Goal: Task Accomplishment & Management: Manage account settings

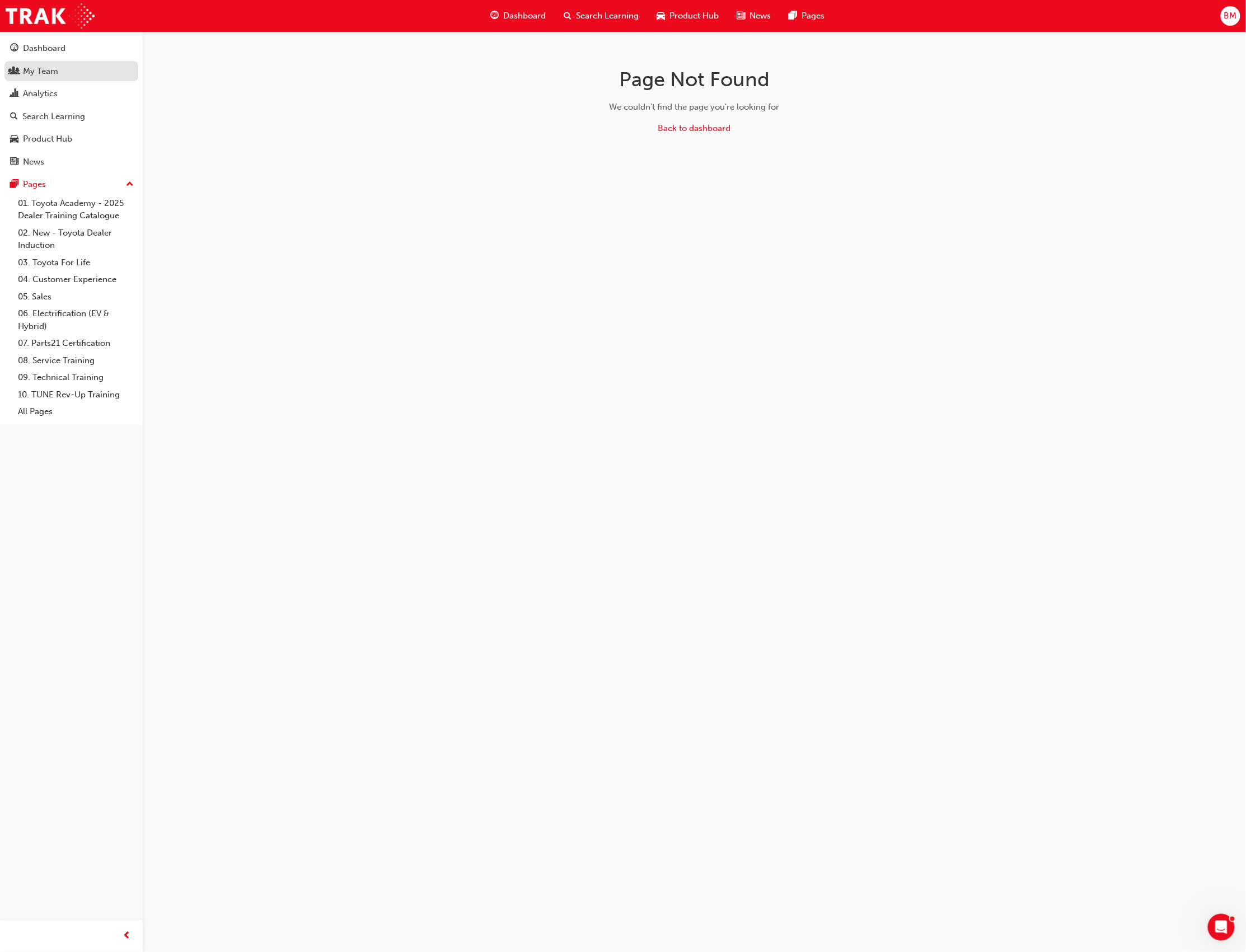
click at [29, 65] on div "My Team" at bounding box center [41, 71] width 35 height 13
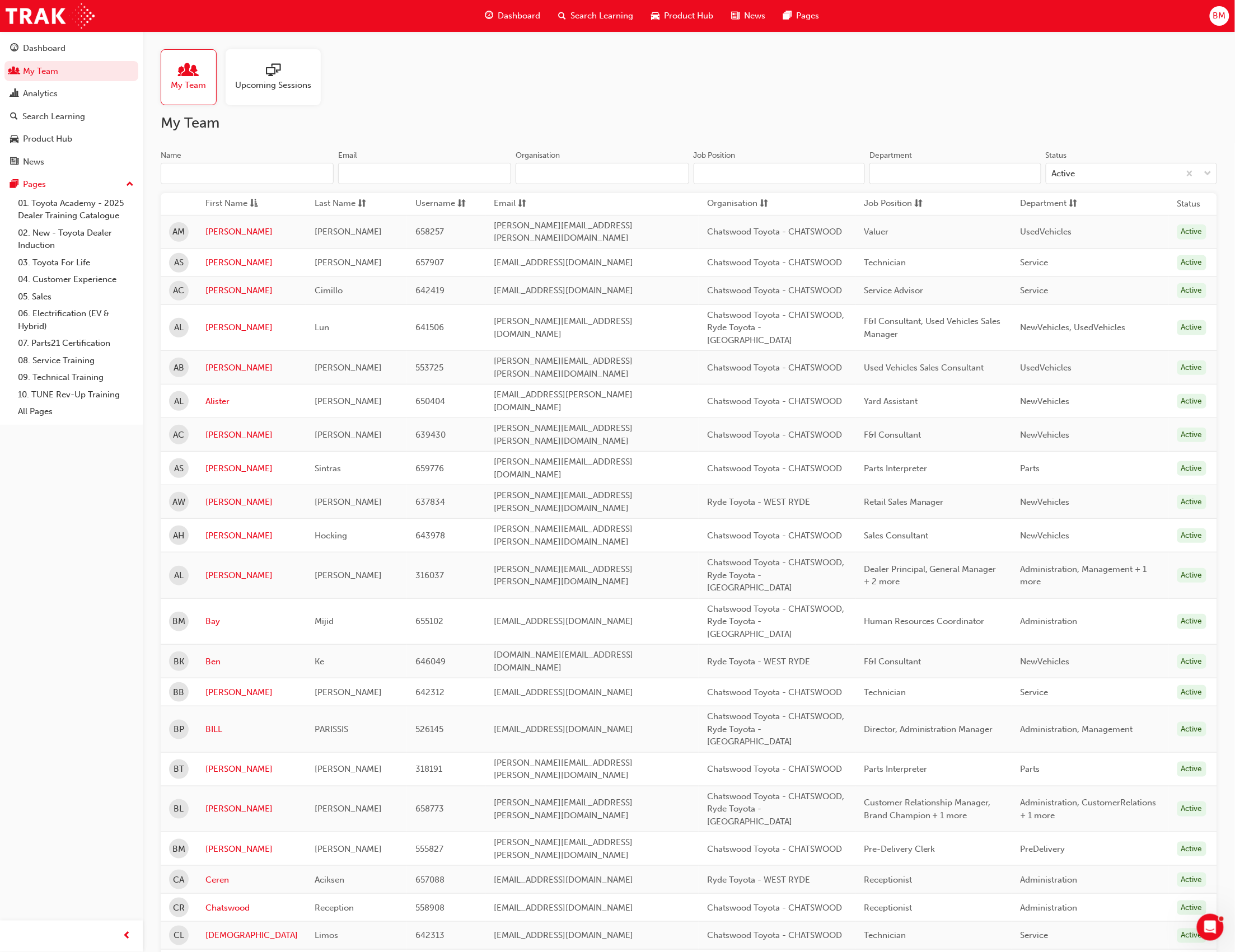
click at [285, 70] on div at bounding box center [273, 71] width 76 height 16
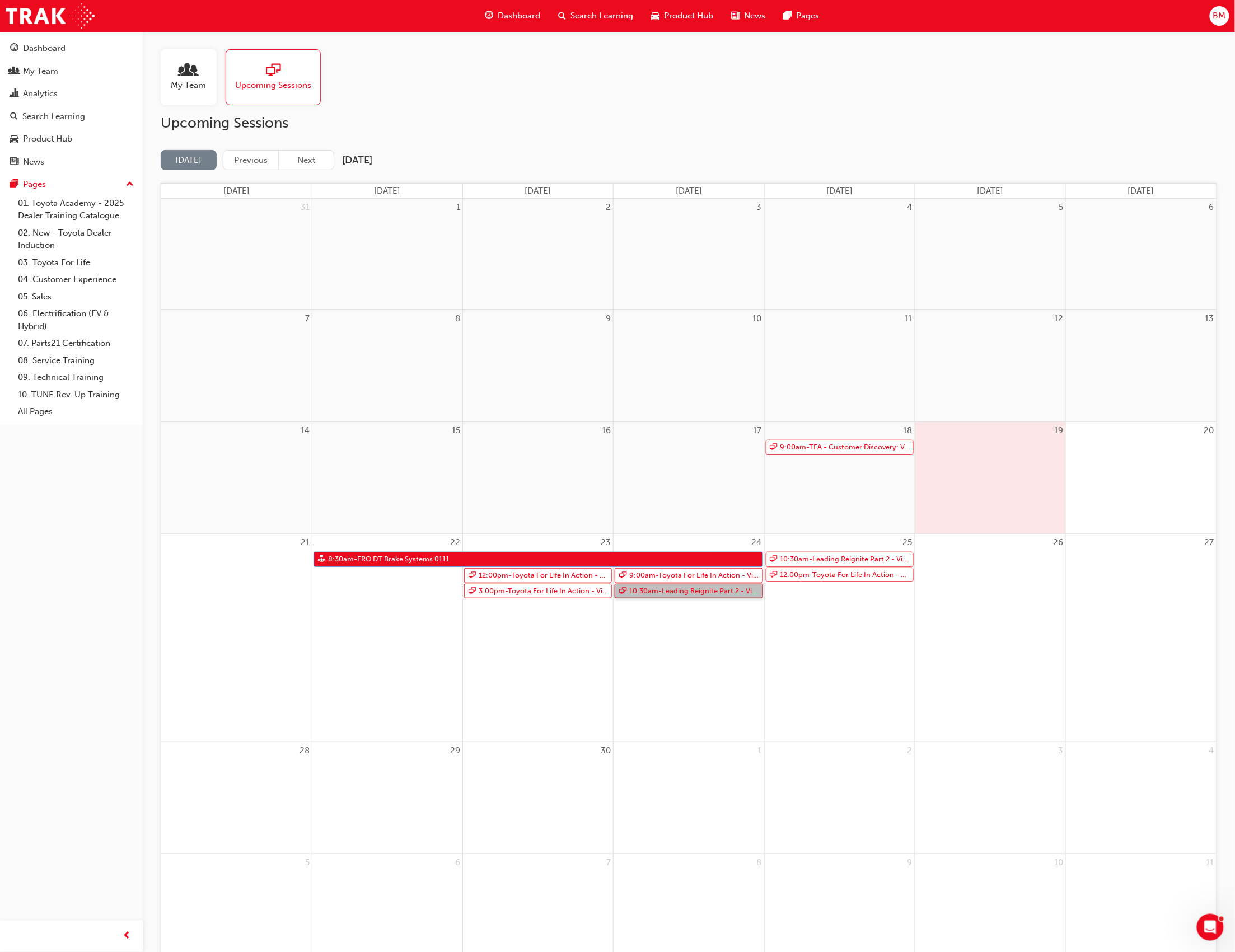
click at [673, 587] on link "10:30am - Leading Reignite Part 2 - Virtual Classroom" at bounding box center [688, 591] width 147 height 15
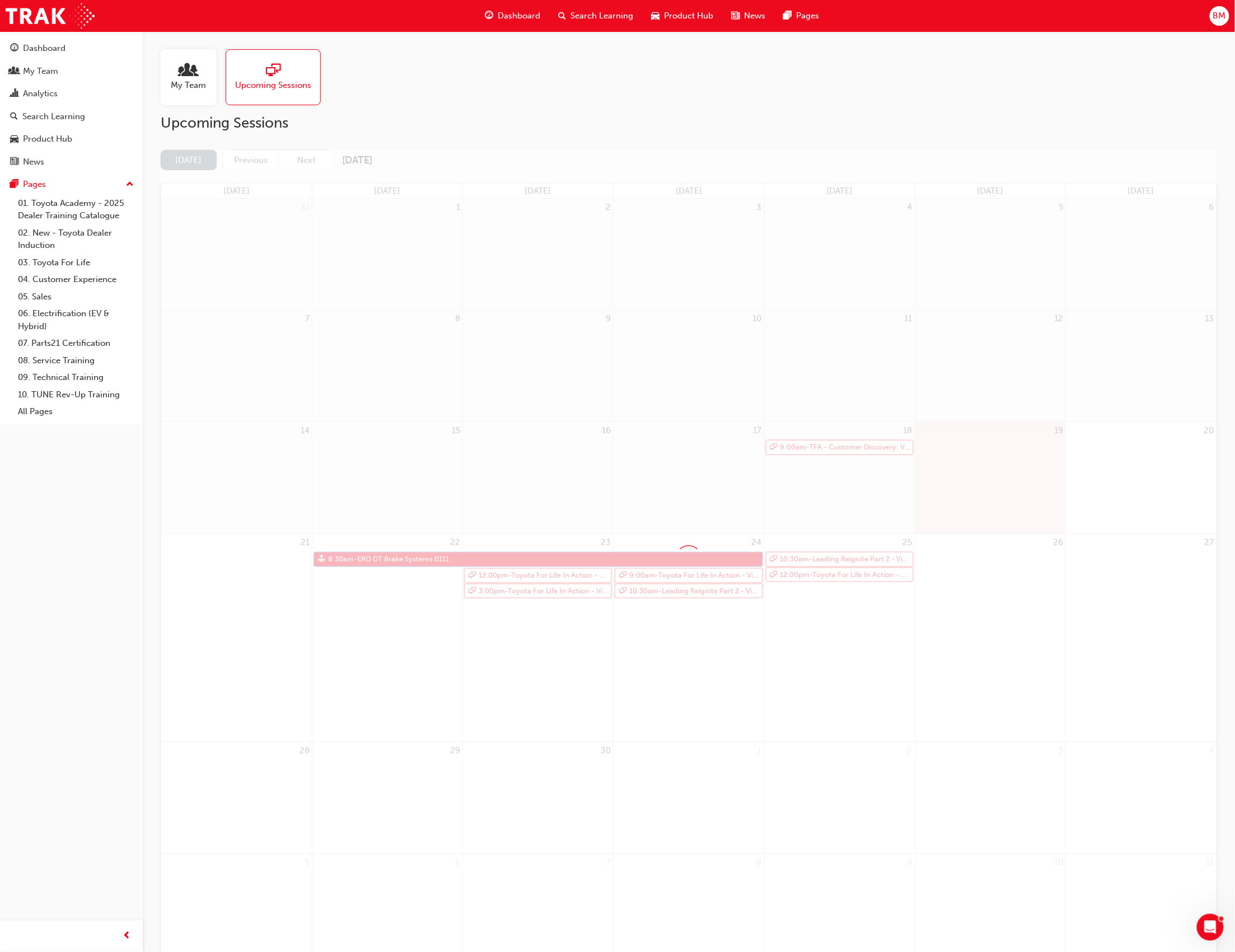
click at [673, 587] on div at bounding box center [689, 558] width 1056 height 816
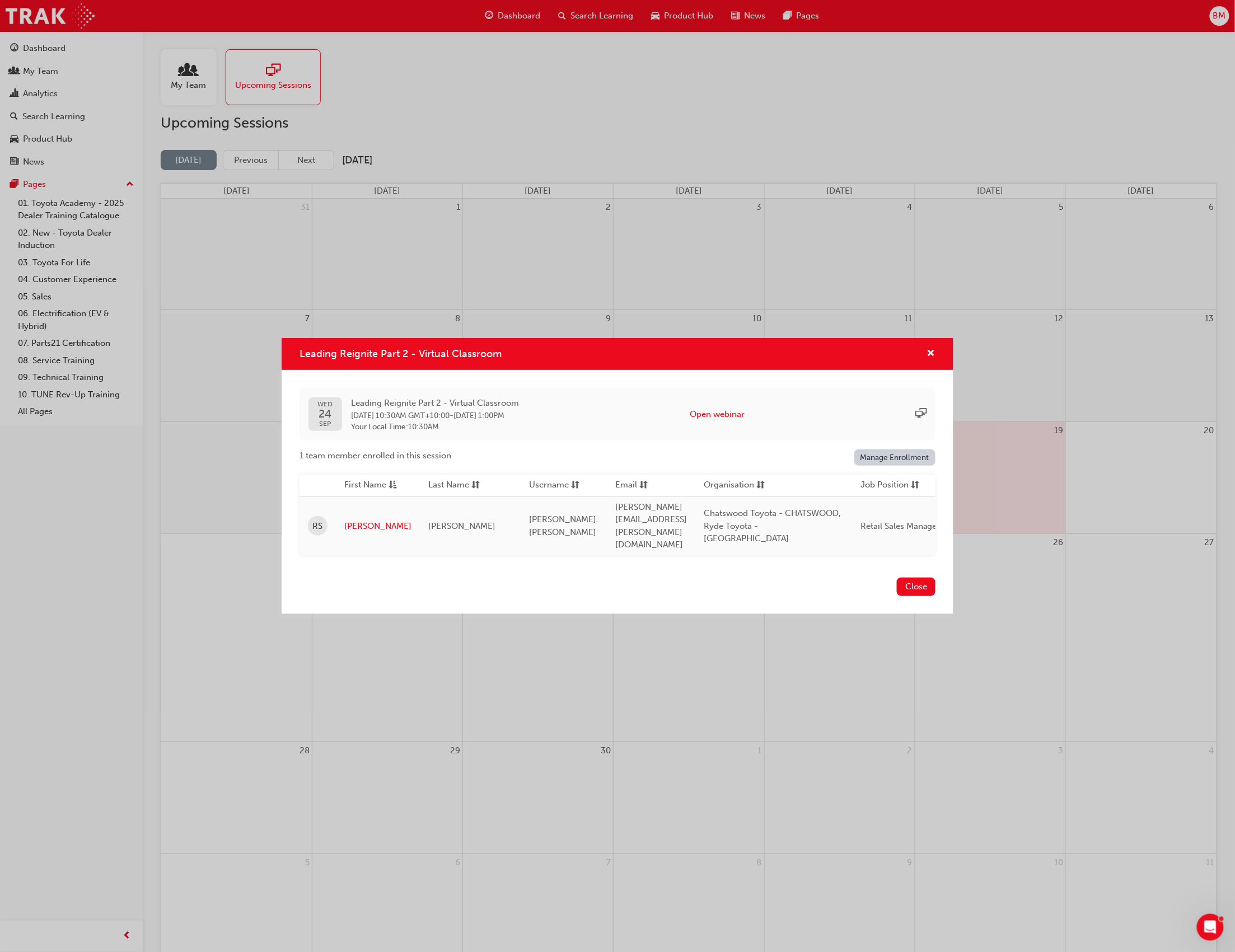
click at [888, 465] on link "Manage Enrollment" at bounding box center [896, 457] width 82 height 17
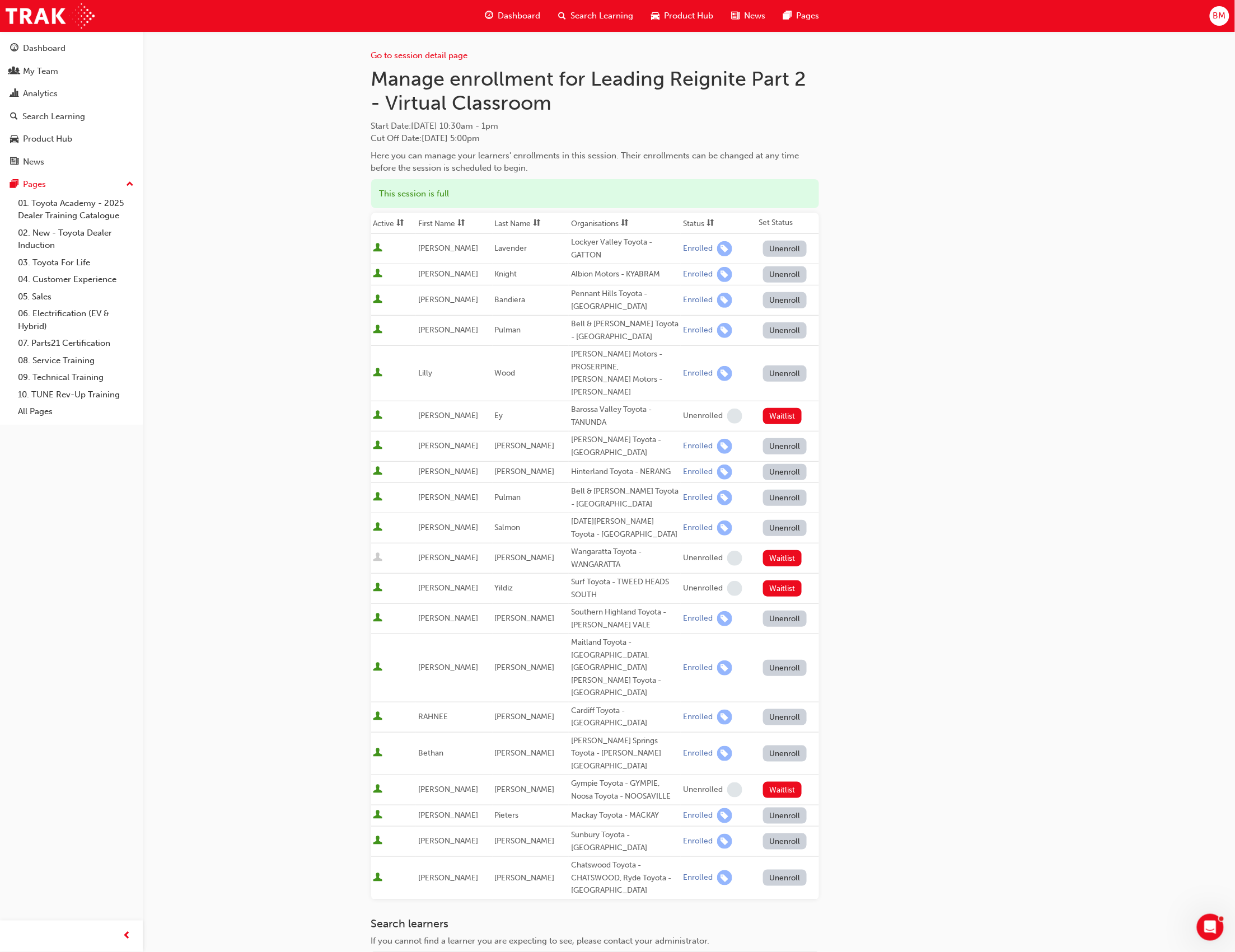
click at [778, 870] on button "Unenroll" at bounding box center [784, 878] width 44 height 17
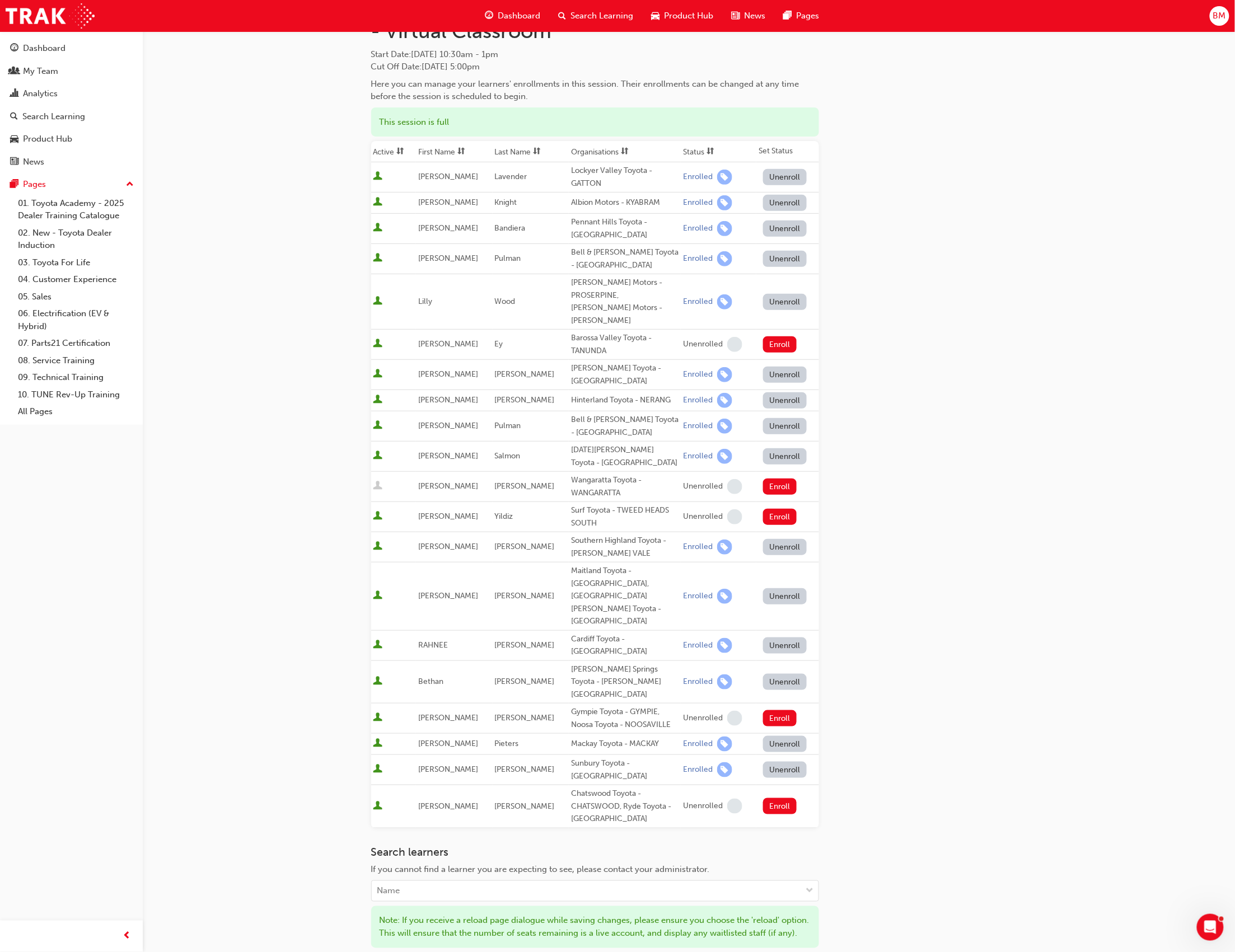
scroll to position [149, 0]
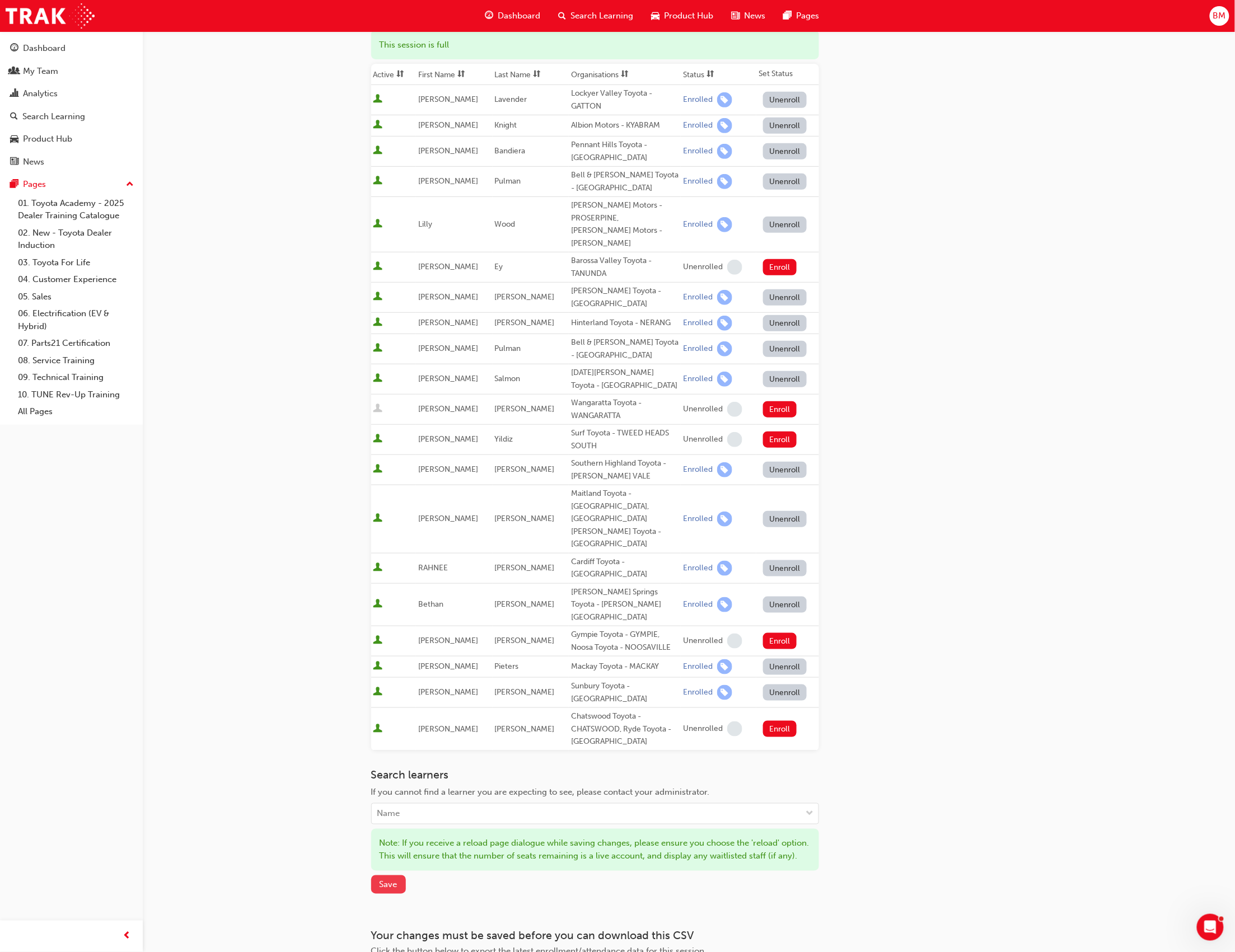
click at [383, 880] on span "Save" at bounding box center [388, 885] width 18 height 10
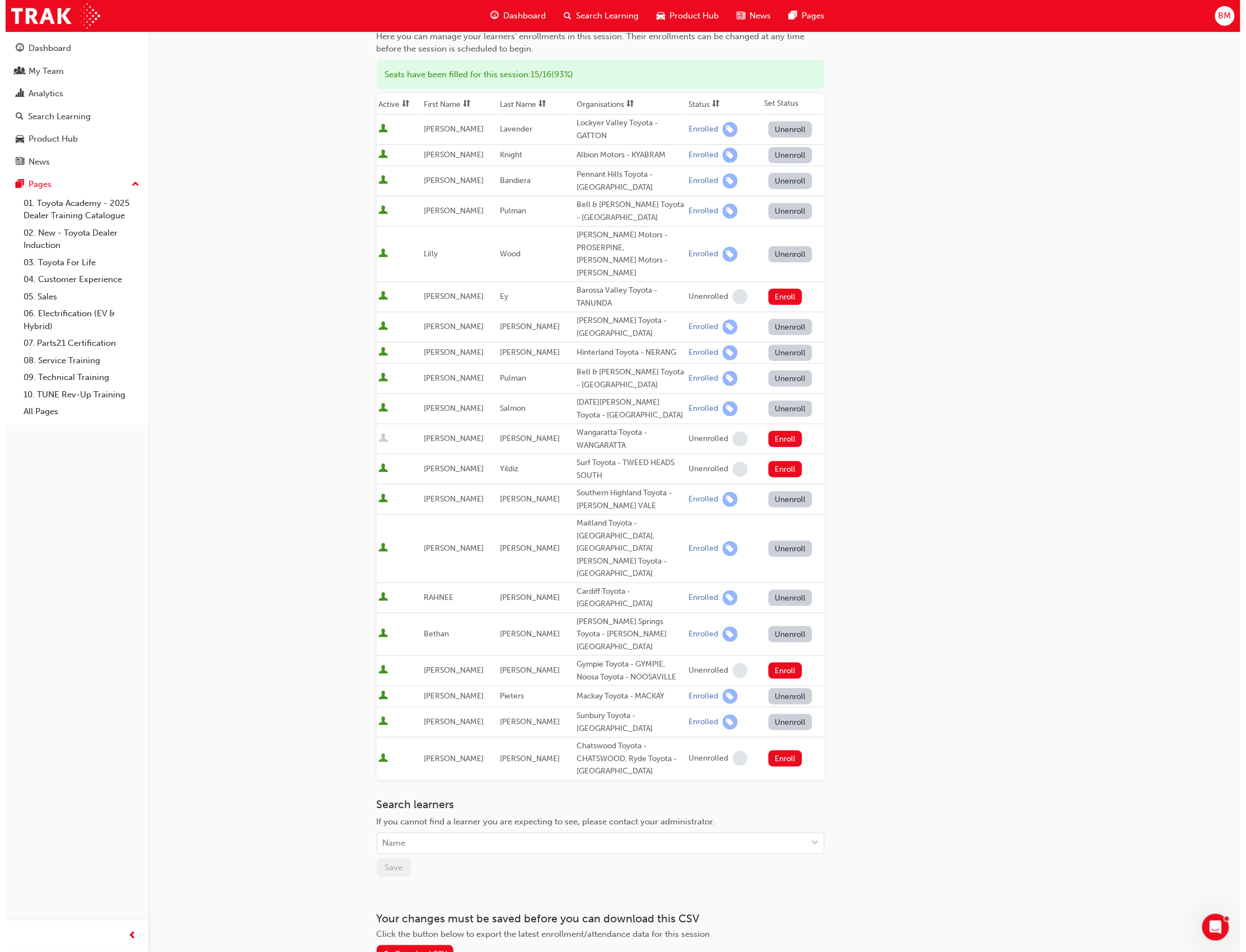
scroll to position [0, 0]
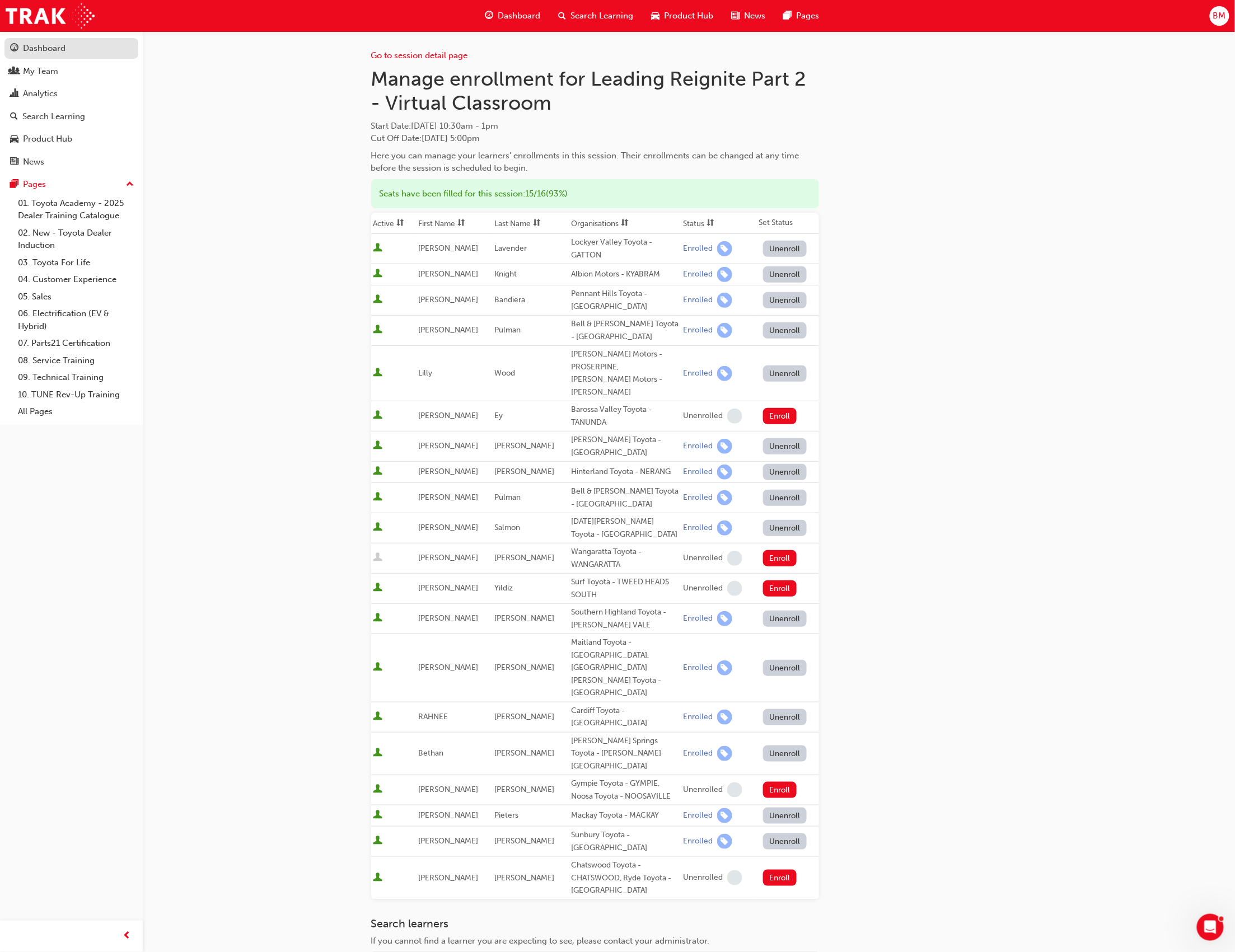
click at [63, 45] on div "Dashboard" at bounding box center [45, 48] width 43 height 13
